Goal: Transaction & Acquisition: Purchase product/service

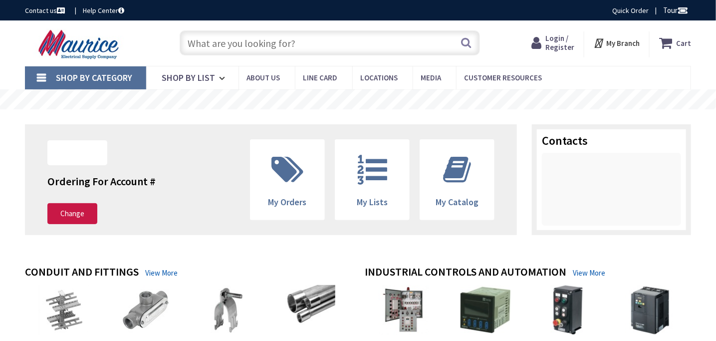
type input "[GEOGRAPHIC_DATA], [STREET_ADDRESS]"
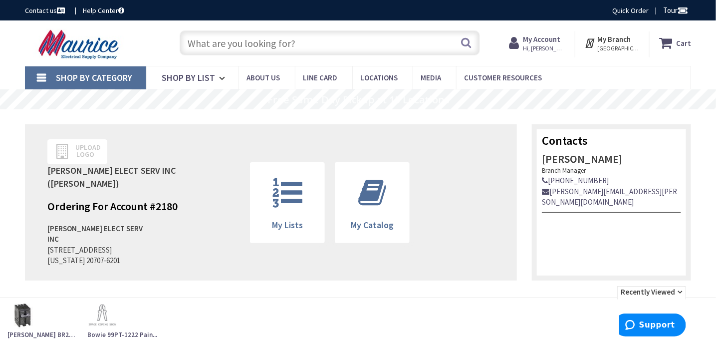
click at [40, 78] on link "Shop By Category" at bounding box center [85, 77] width 121 height 23
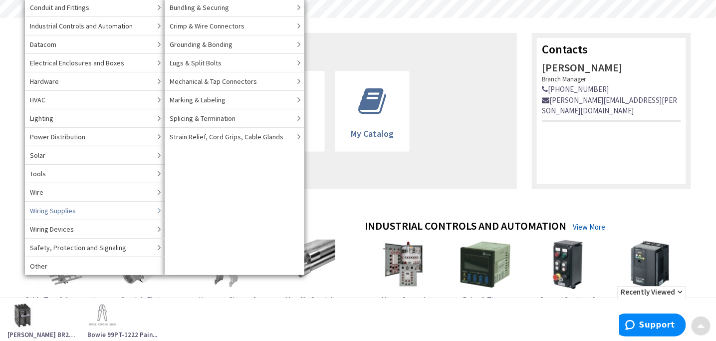
scroll to position [100, 0]
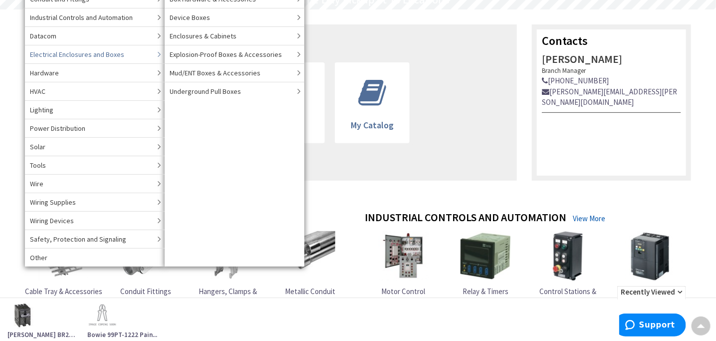
click at [116, 53] on span "Electrical Enclosures and Boxes" at bounding box center [77, 54] width 94 height 10
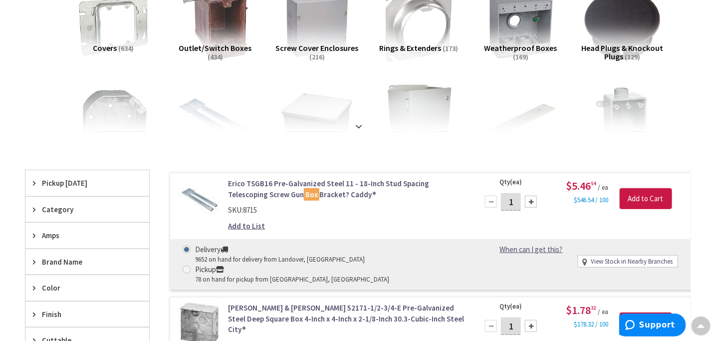
scroll to position [249, 0]
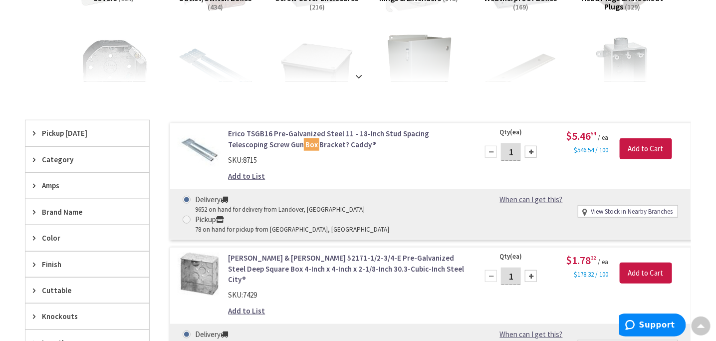
click at [47, 235] on span "Color" at bounding box center [82, 237] width 81 height 10
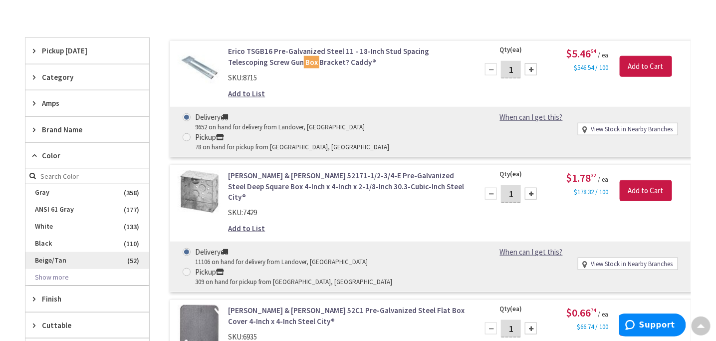
scroll to position [350, 0]
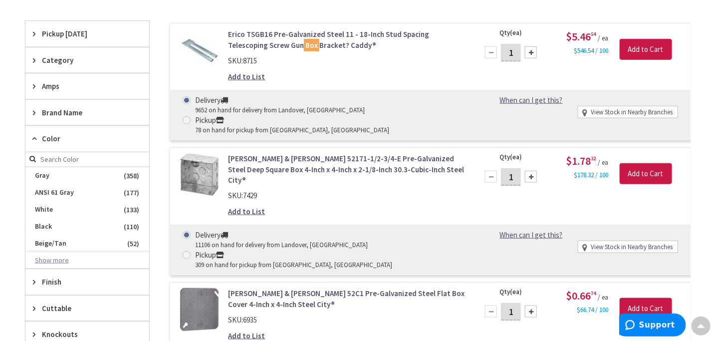
click at [47, 259] on button "Show more" at bounding box center [87, 260] width 124 height 17
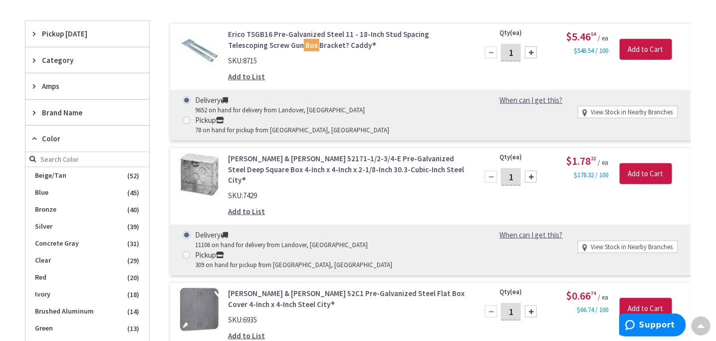
scroll to position [100, 0]
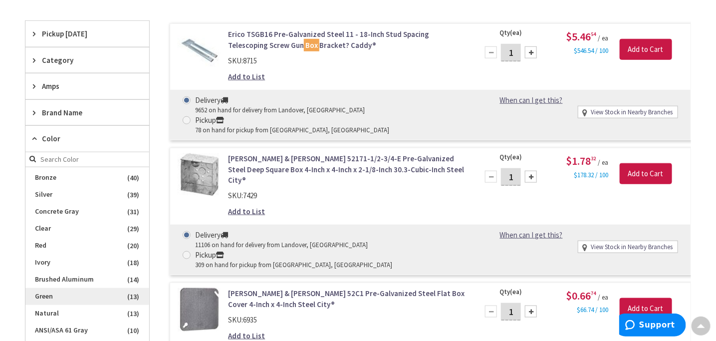
click at [47, 291] on span "Green" at bounding box center [87, 296] width 124 height 17
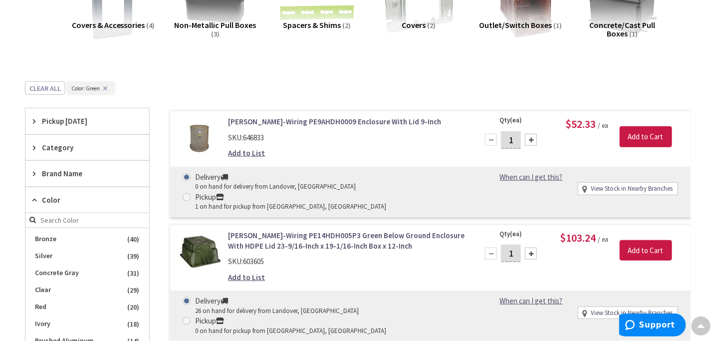
scroll to position [302, 0]
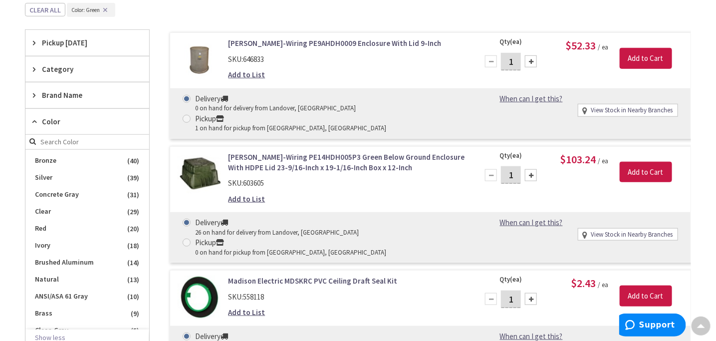
click at [52, 44] on span "Pickup Today" at bounding box center [82, 42] width 81 height 10
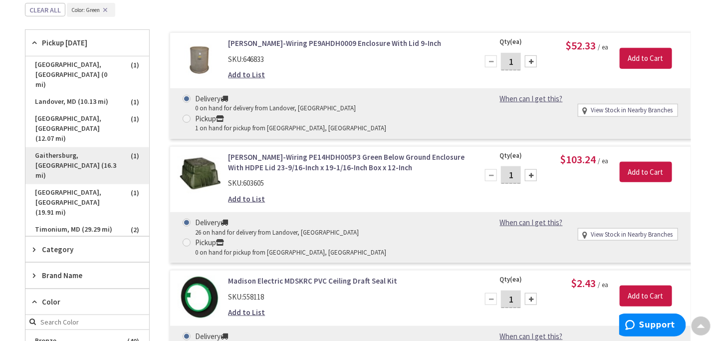
click at [83, 147] on span "Gaithersburg, MD (16.3 mi)" at bounding box center [87, 165] width 124 height 37
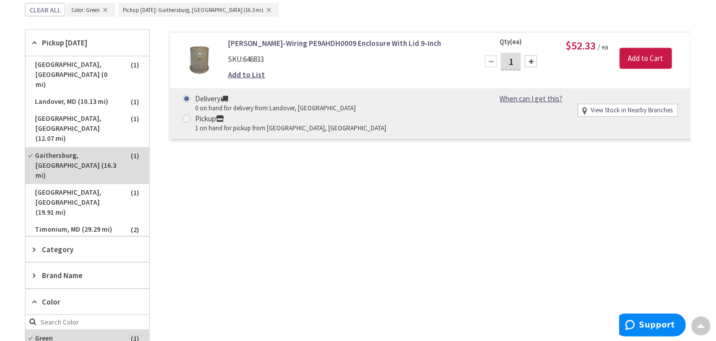
click at [266, 39] on link "Hubbell-Wiring PE9AHDH0009 Enclosure With Lid 9-Inch" at bounding box center [347, 43] width 238 height 10
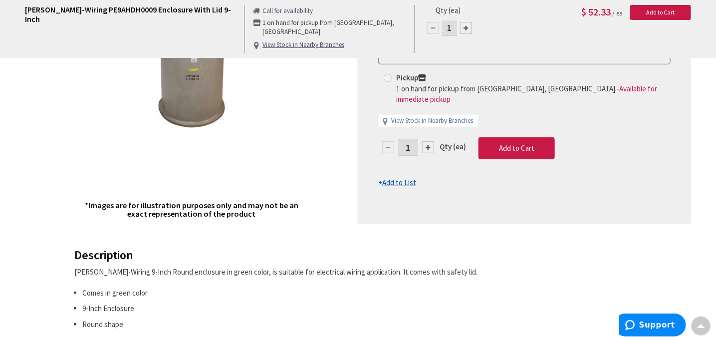
scroll to position [150, 0]
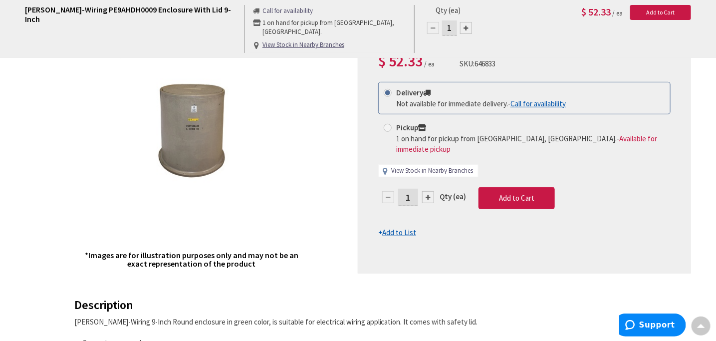
click at [428, 166] on link "View Stock in Nearby Branches" at bounding box center [432, 170] width 82 height 9
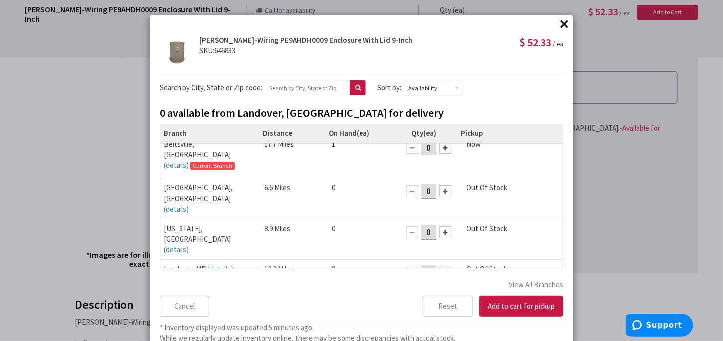
scroll to position [13, 0]
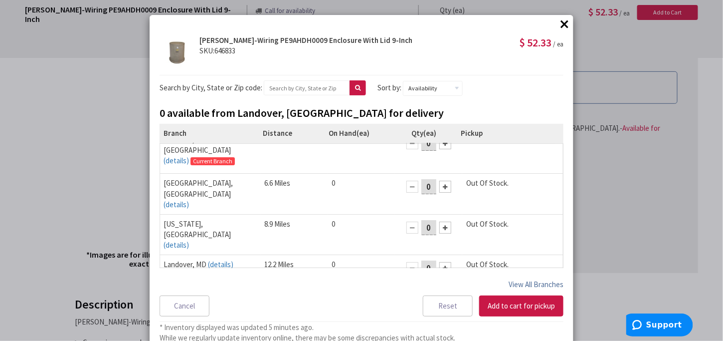
click at [538, 280] on button "View All Branches" at bounding box center [536, 284] width 55 height 13
select select "data-availability"
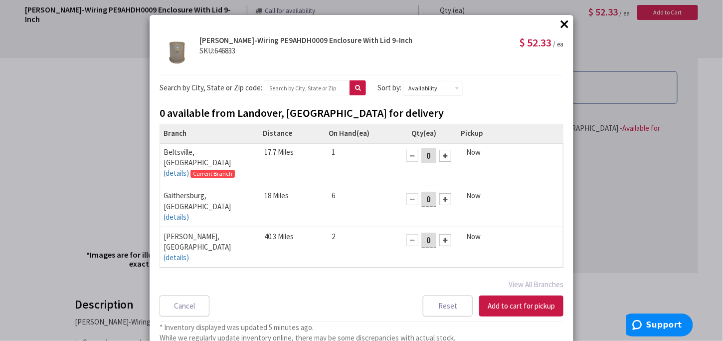
scroll to position [0, 0]
click at [659, 182] on div "× × Hubbell-Wiring PE9AHDH0009 Enclosure With Lid 9-Inch SKU: 646833 $ 52.33 / …" at bounding box center [361, 170] width 723 height 341
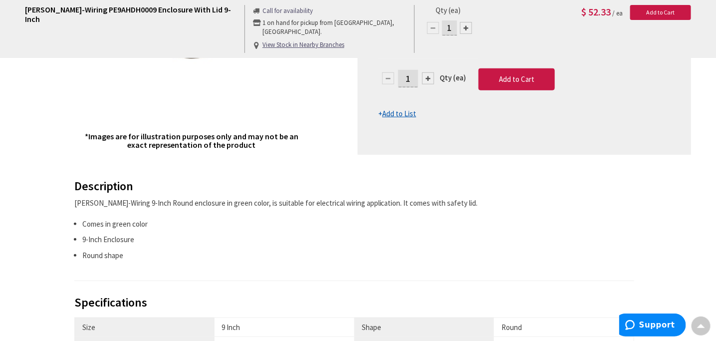
scroll to position [349, 0]
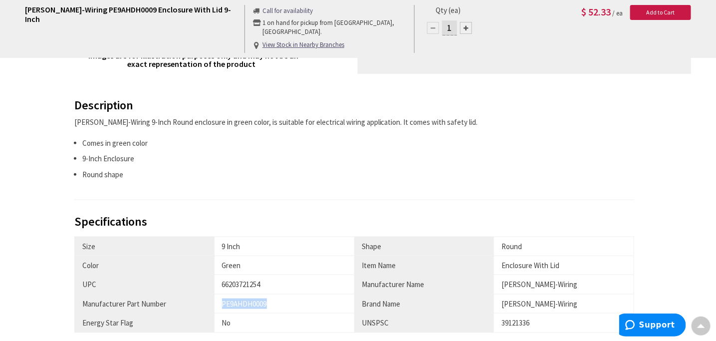
drag, startPoint x: 220, startPoint y: 302, endPoint x: 271, endPoint y: 309, distance: 51.4
click at [271, 309] on td "PE9AHDH0009" at bounding box center [285, 303] width 140 height 19
copy div "PE9AHDH0009"
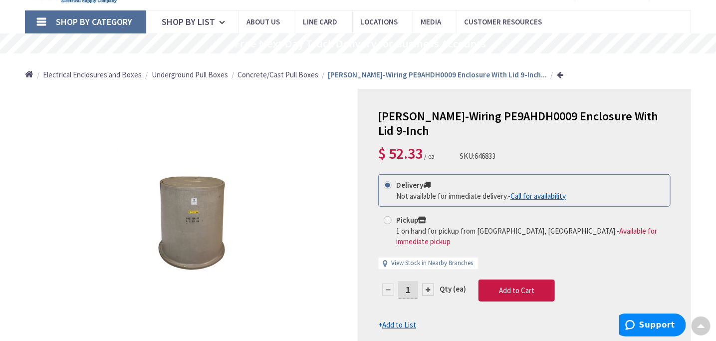
scroll to position [0, 0]
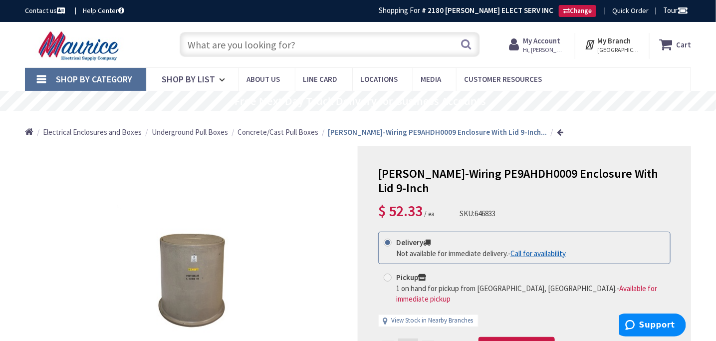
click at [308, 47] on input "text" at bounding box center [330, 44] width 300 height 25
click at [47, 81] on link "Shop By Category" at bounding box center [85, 79] width 121 height 23
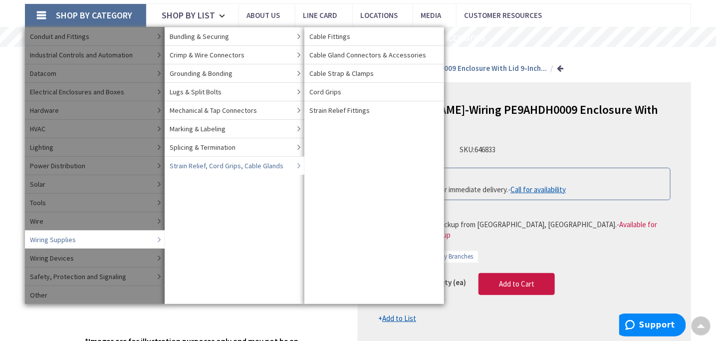
scroll to position [50, 0]
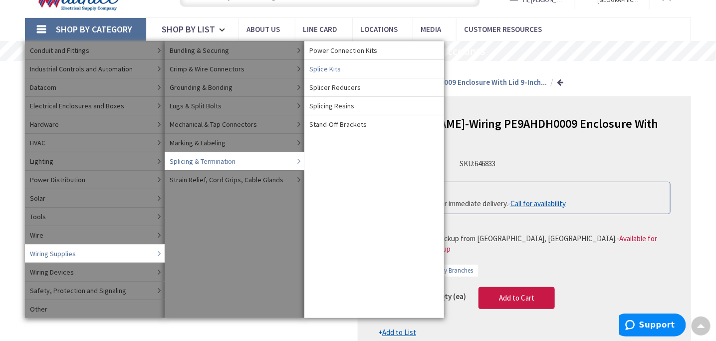
click at [322, 65] on span "Splice Kits" at bounding box center [324, 69] width 31 height 10
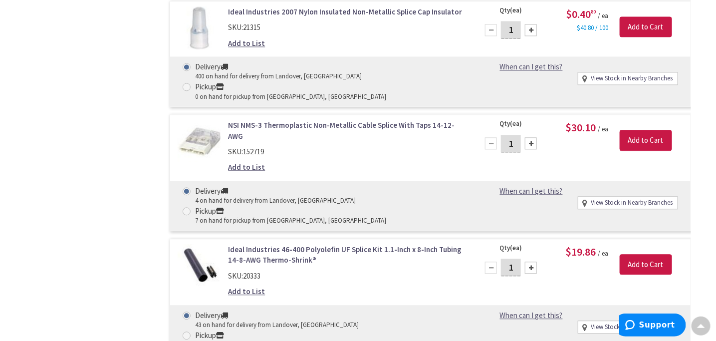
scroll to position [800, 0]
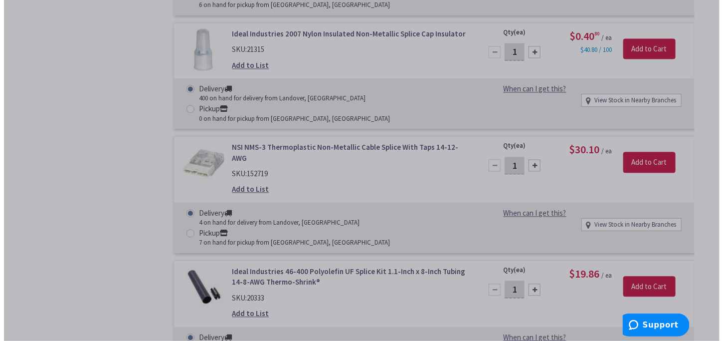
scroll to position [801, 0]
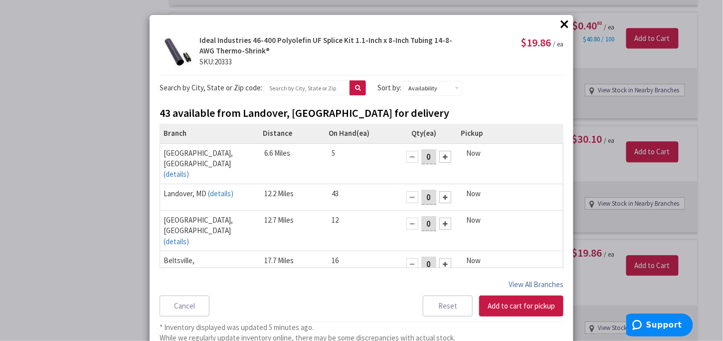
click at [522, 286] on button "View All Branches" at bounding box center [536, 284] width 55 height 13
select select "data-availability"
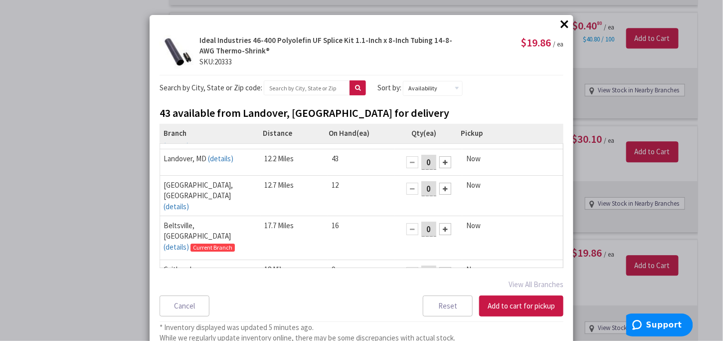
scroll to position [50, 0]
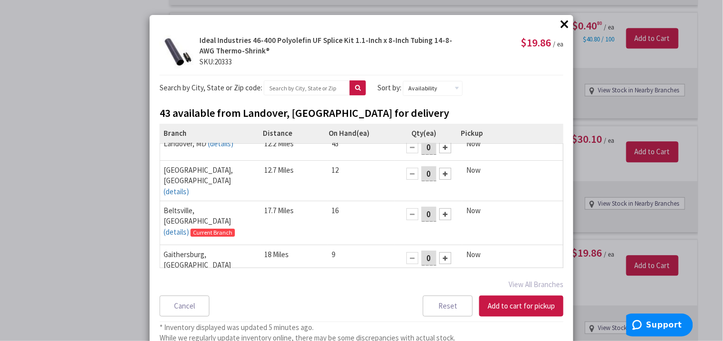
click at [118, 247] on div "× × Ideal Industries 46-400 Polyolefin UF Splice Kit 1.1-Inch x 8-Inch Tubing 1…" at bounding box center [361, 170] width 723 height 341
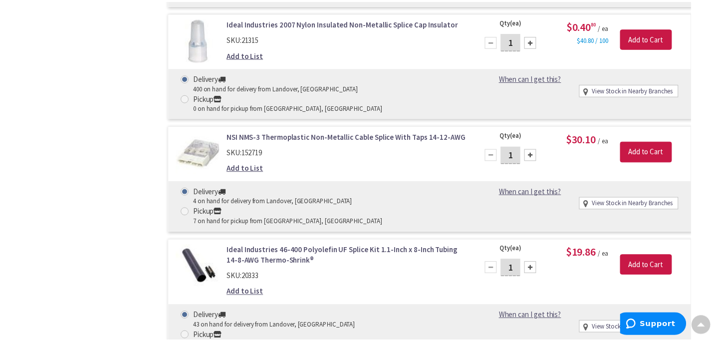
scroll to position [800, 0]
